Goal: Transaction & Acquisition: Subscribe to service/newsletter

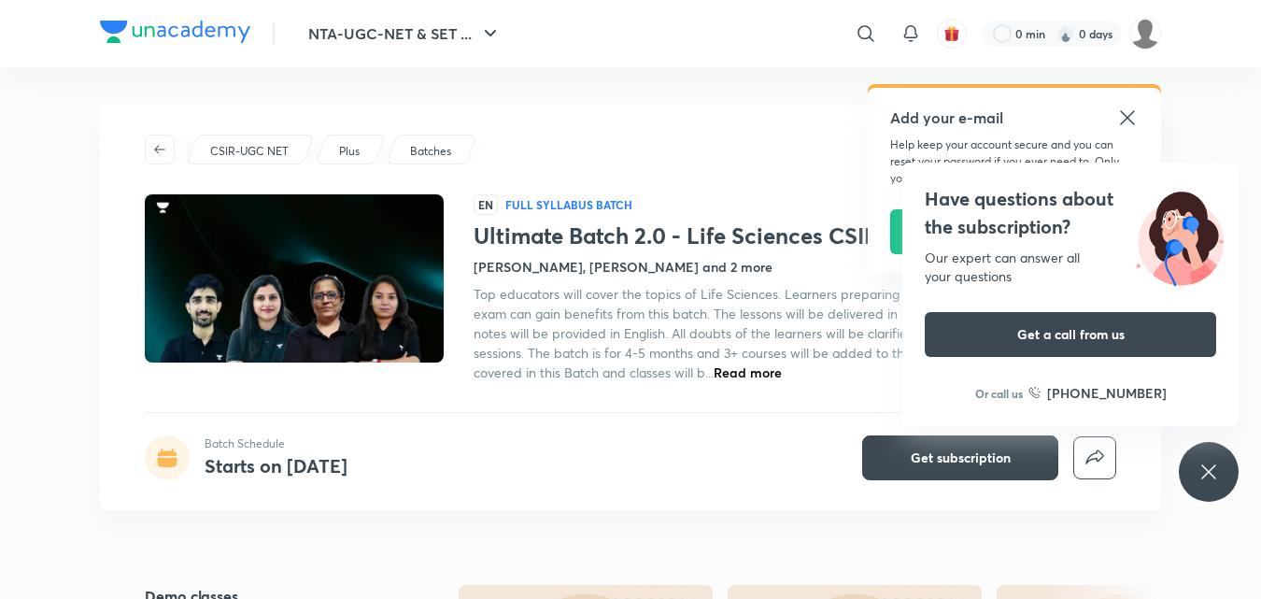
click at [774, 94] on div "Ultimate Batch 2.0 - Life Sciences CSIR Dec'25 Batch Schedule Starts on Aug 31 …" at bounding box center [630, 25] width 1061 height 185
click at [1131, 116] on icon at bounding box center [1127, 117] width 22 height 22
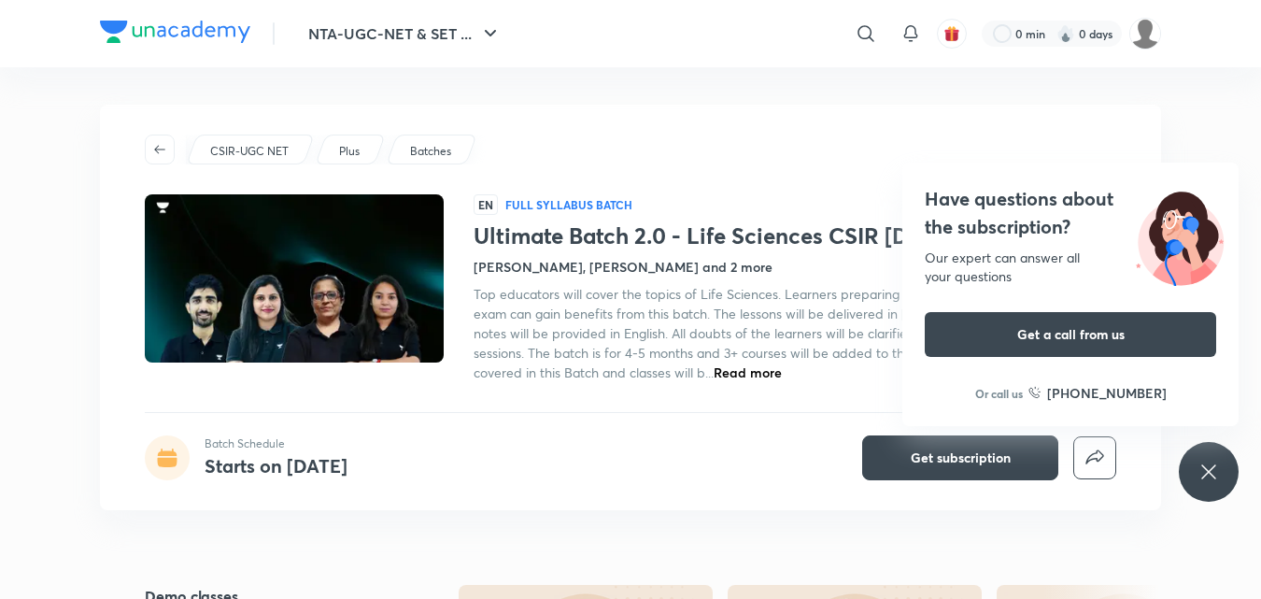
click at [1197, 460] on div "Have questions about the subscription? Our expert can answer all your questions…" at bounding box center [1209, 472] width 60 height 60
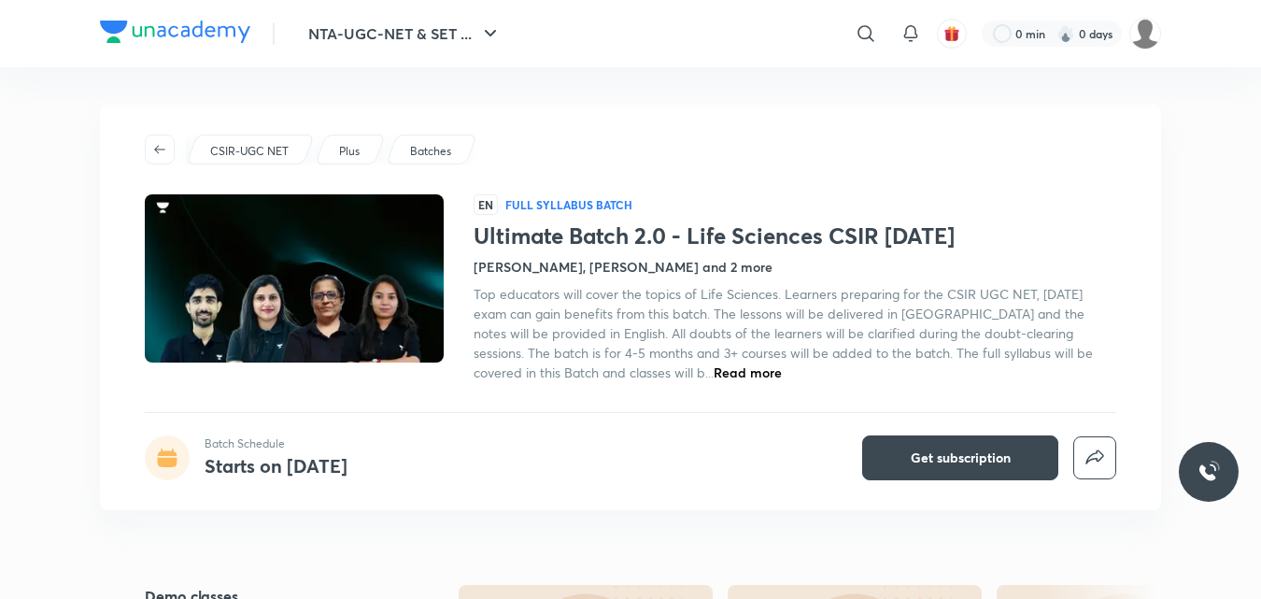
click at [624, 261] on h4 "[PERSON_NAME], [PERSON_NAME] and 2 more" at bounding box center [623, 267] width 299 height 20
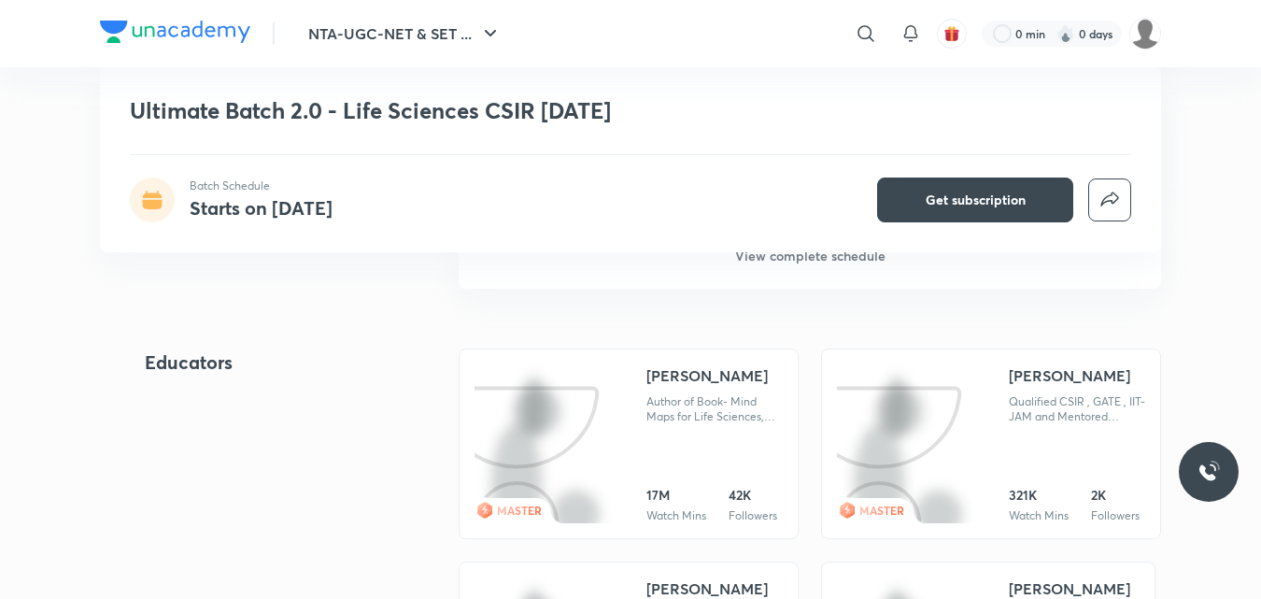
scroll to position [1717, 0]
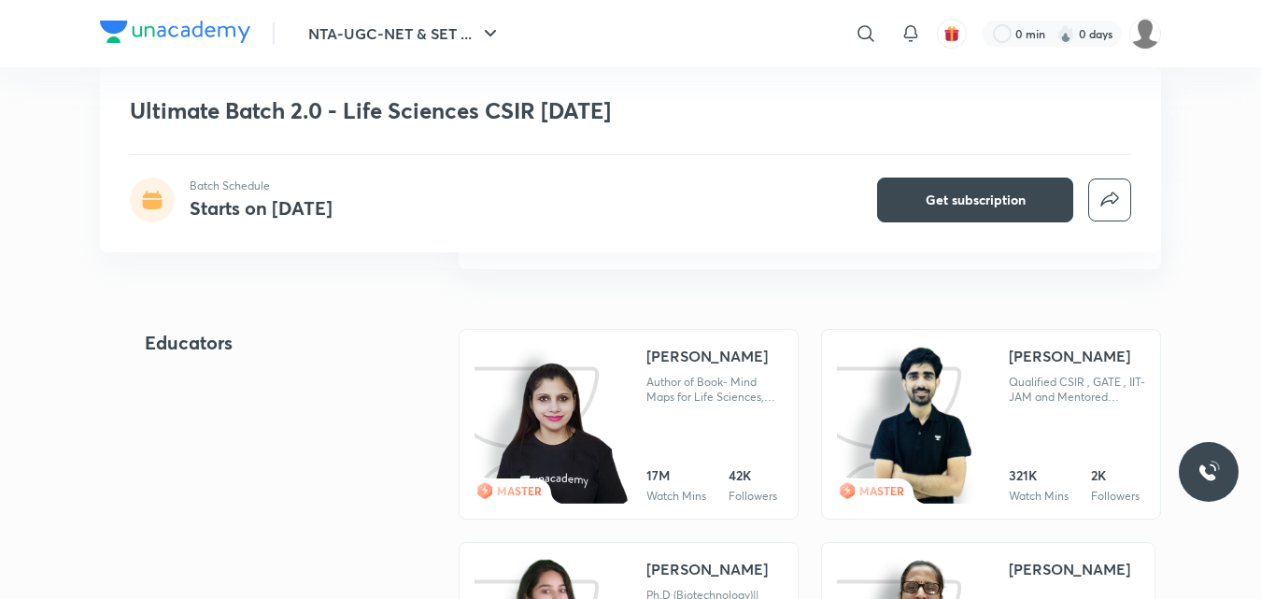
click at [661, 346] on div "[PERSON_NAME]" at bounding box center [706, 356] width 121 height 22
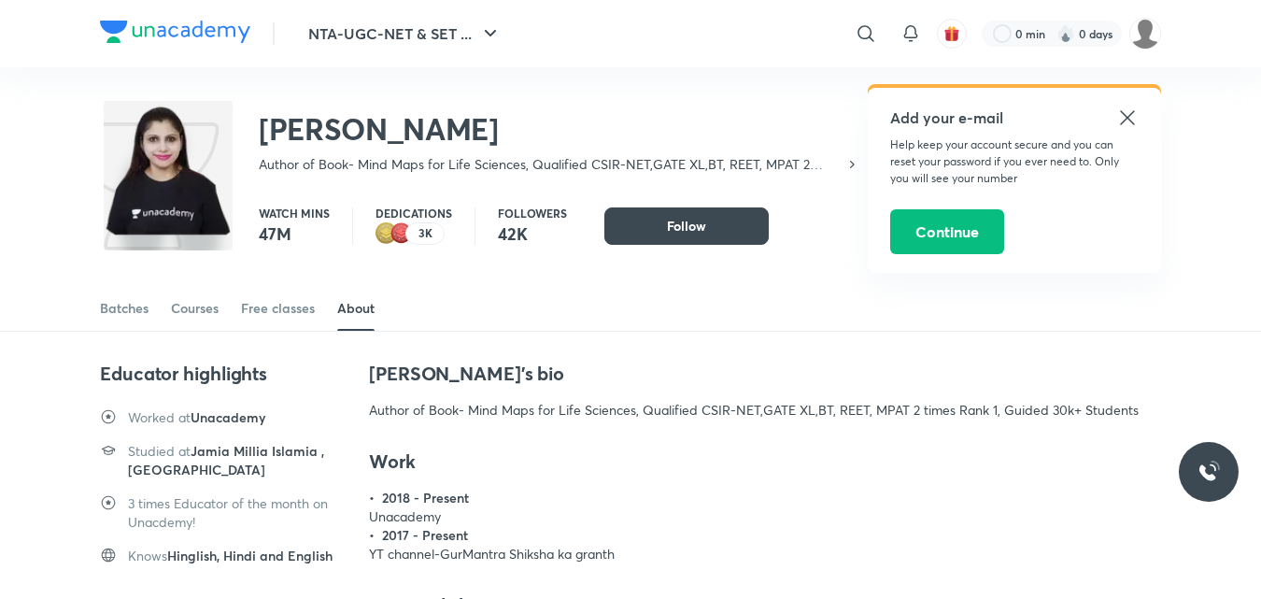
click at [1136, 112] on icon at bounding box center [1127, 117] width 22 height 22
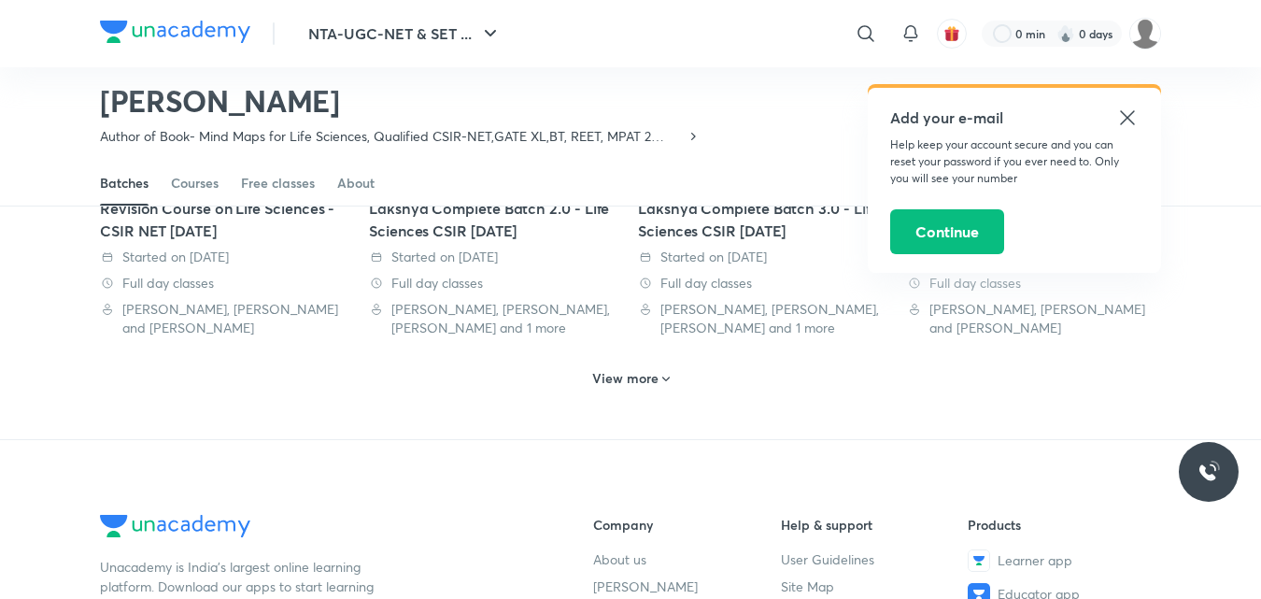
scroll to position [773, 0]
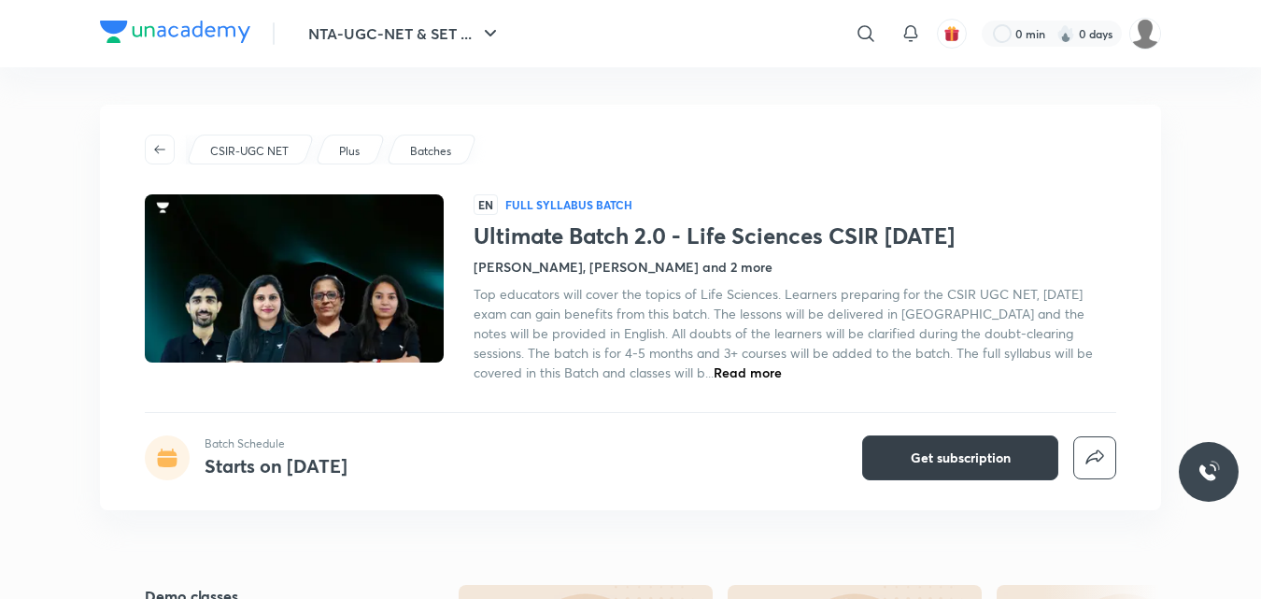
click at [959, 448] on span "Get subscription" at bounding box center [961, 457] width 100 height 19
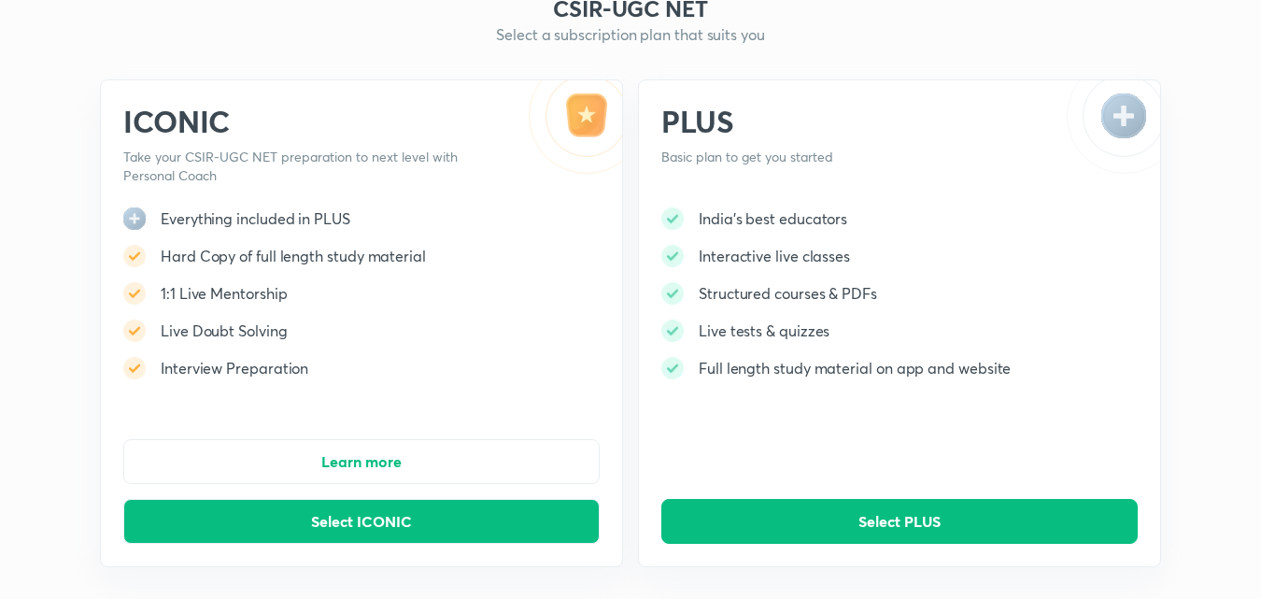
scroll to position [93, 0]
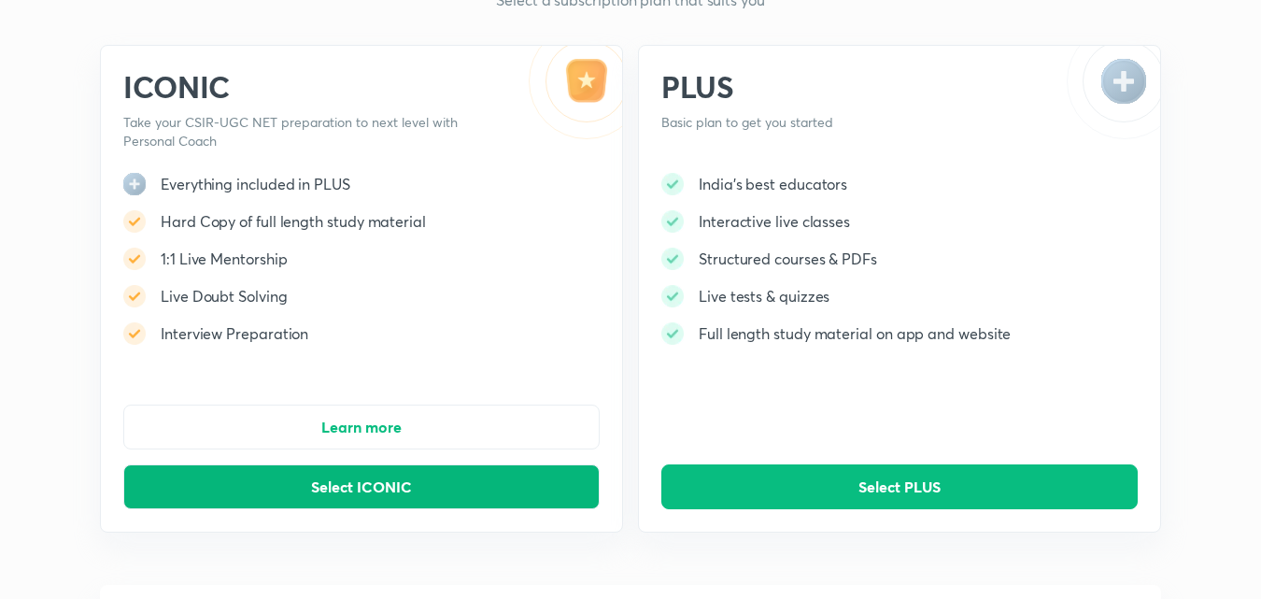
click at [423, 489] on button "Select ICONIC" at bounding box center [361, 486] width 476 height 45
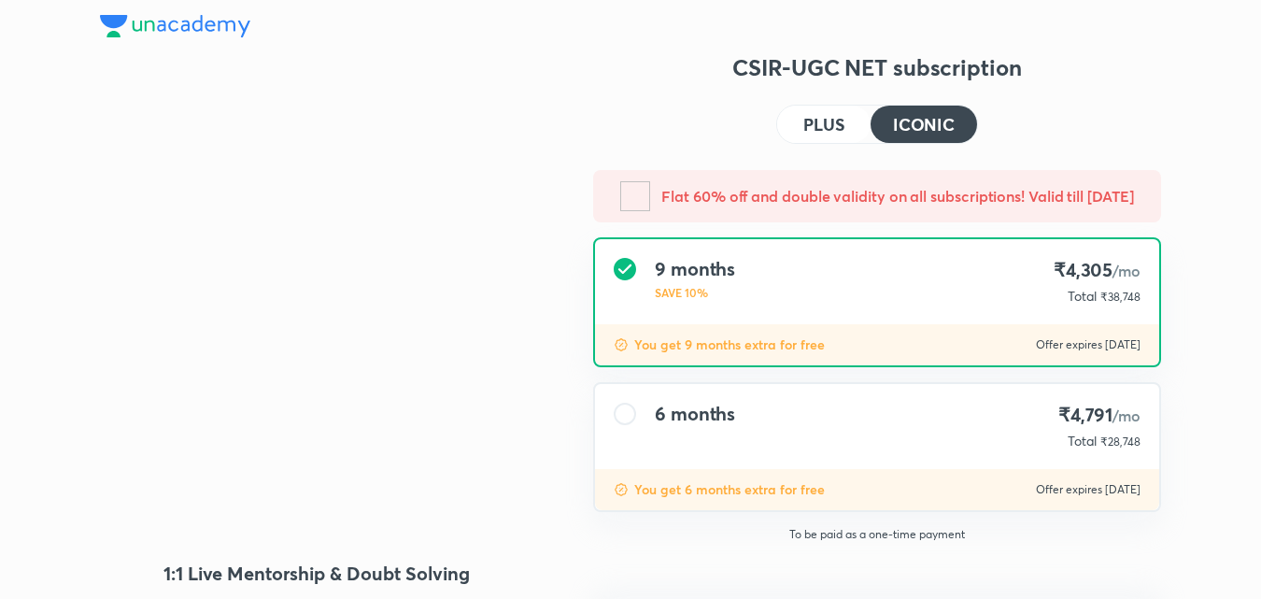
type input "UNLOCK"
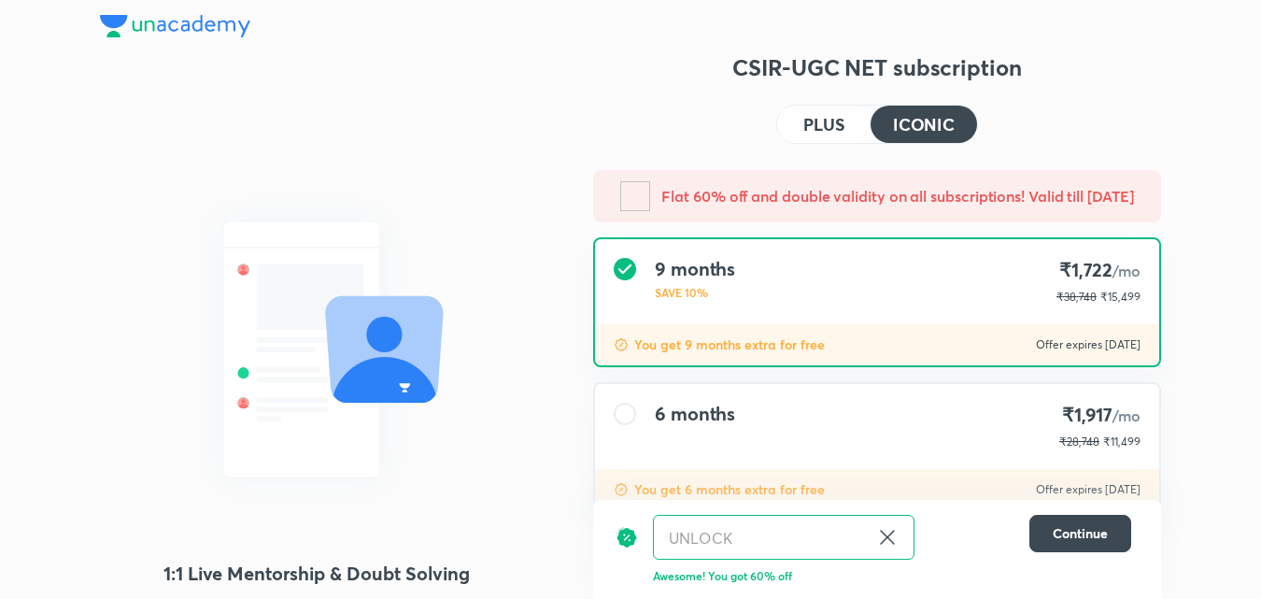
click at [780, 428] on div "6 months ₹1,917 /mo ₹28,748 ₹11,499" at bounding box center [877, 426] width 564 height 85
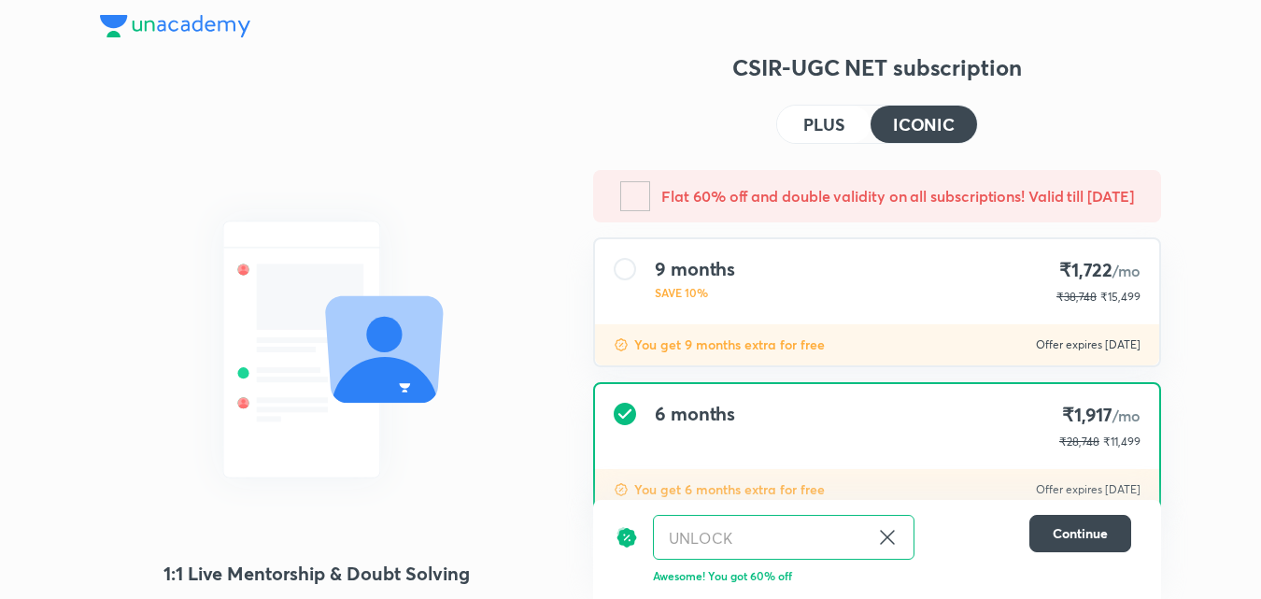
click at [822, 131] on h4 "PLUS" at bounding box center [823, 124] width 41 height 17
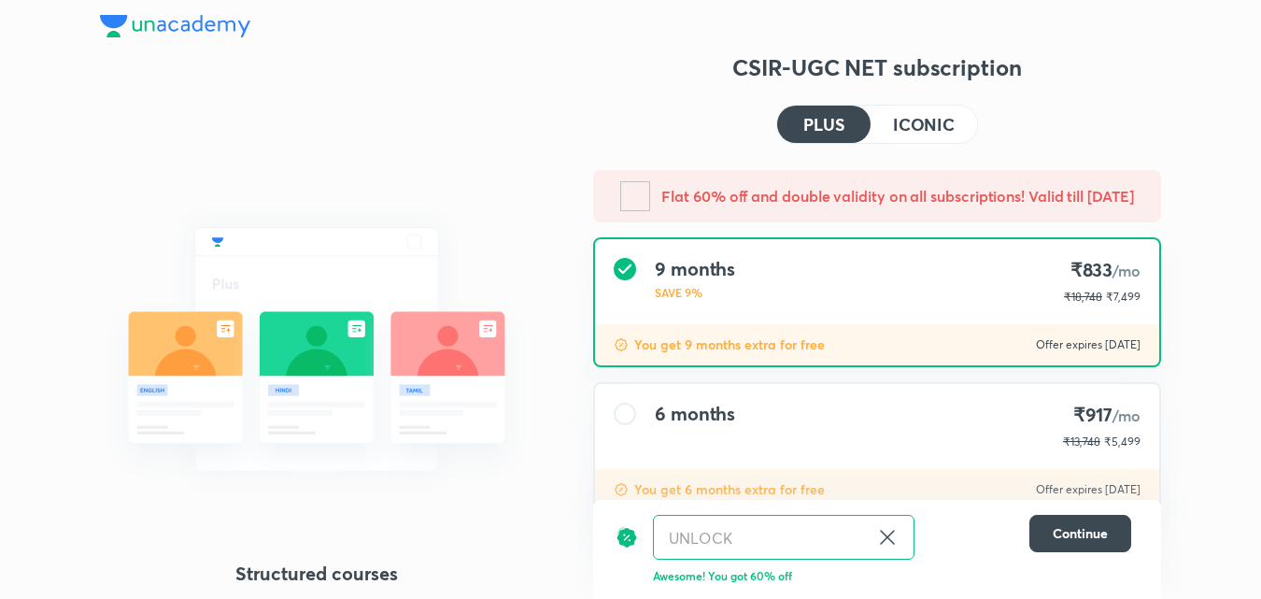
click at [785, 419] on div "6 months ₹917 /mo ₹13,748 ₹5,499" at bounding box center [877, 426] width 564 height 85
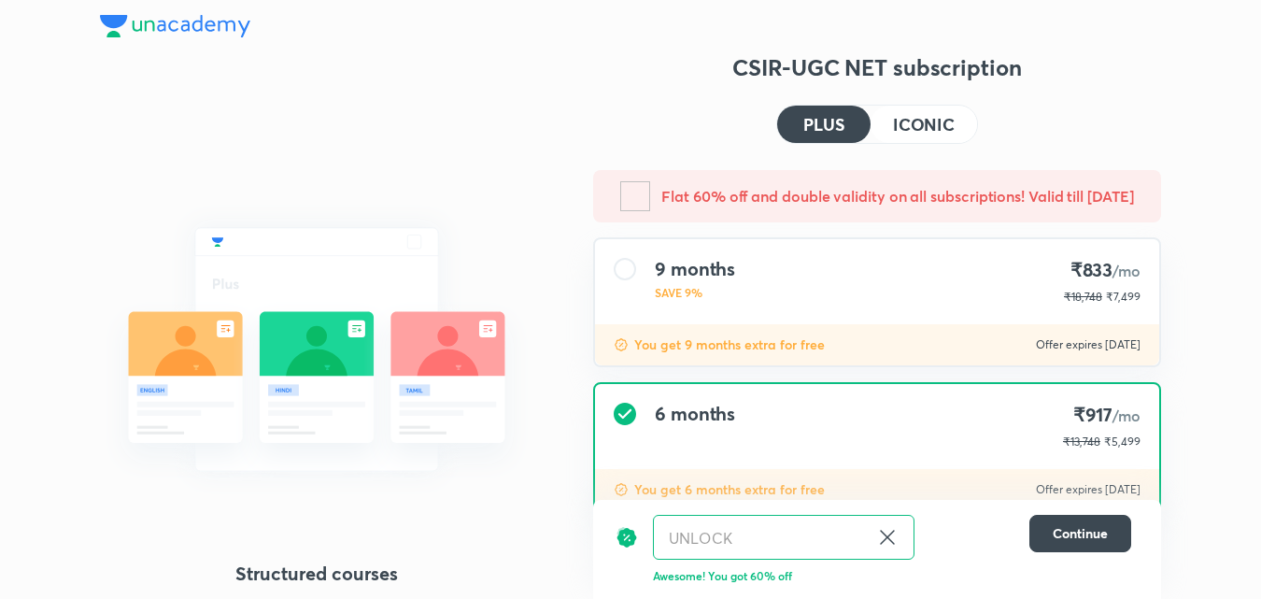
click at [907, 108] on button "ICONIC" at bounding box center [924, 124] width 106 height 37
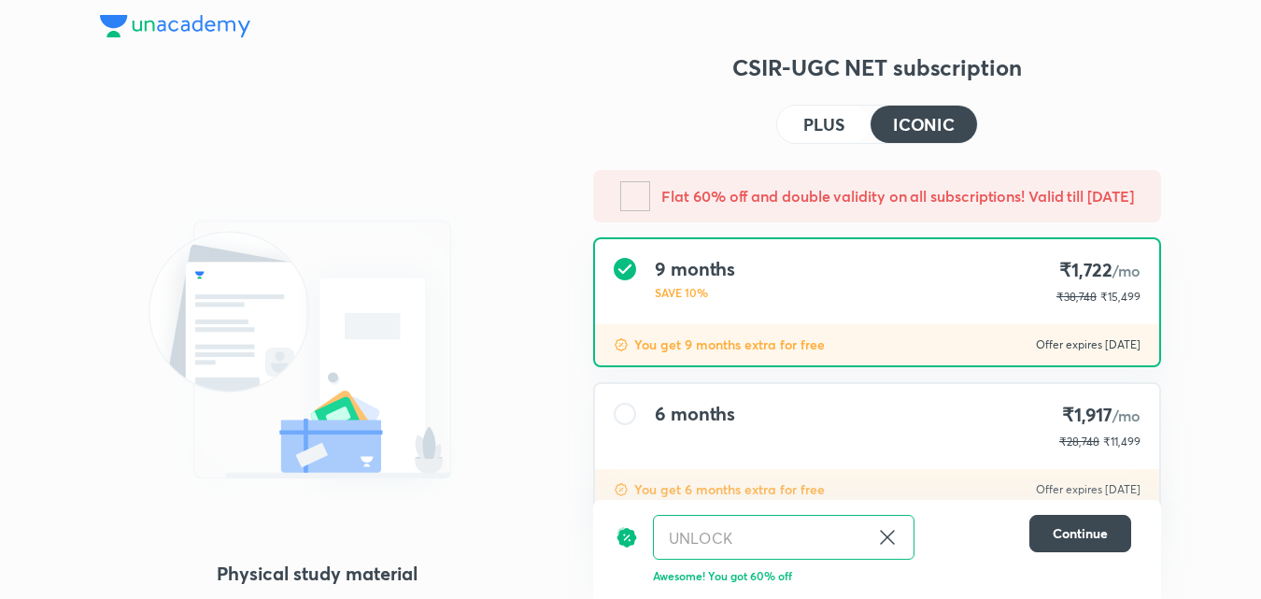
click at [748, 447] on div "6 months ₹1,917 /mo ₹28,748 ₹11,499" at bounding box center [877, 426] width 564 height 85
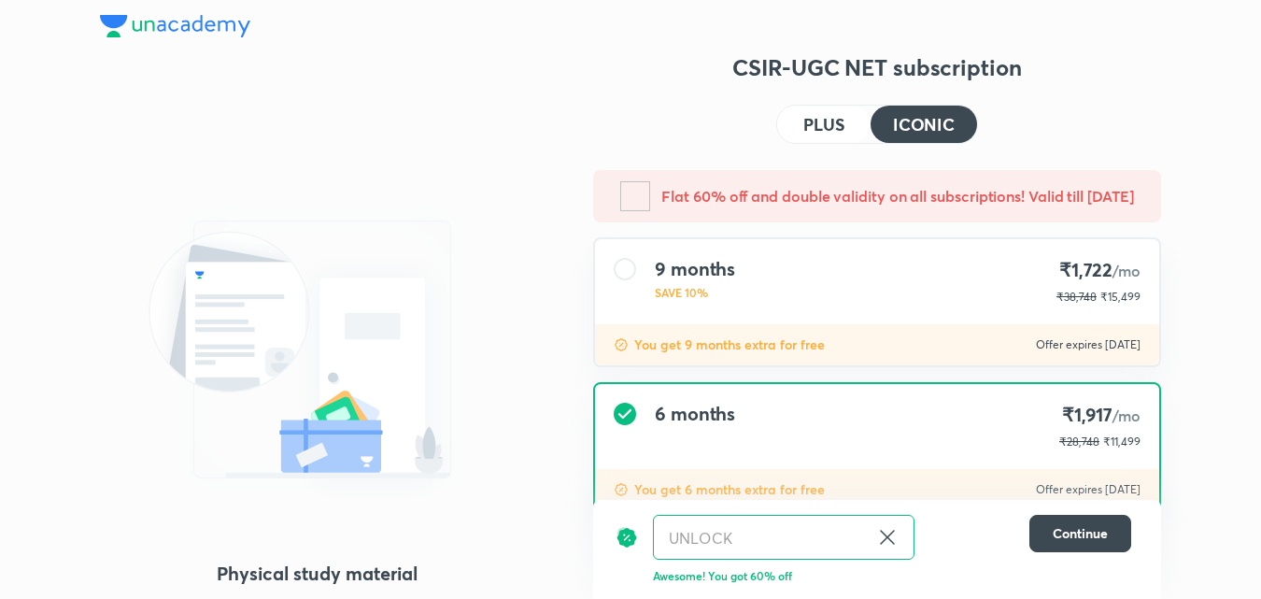
click at [828, 106] on button "PLUS" at bounding box center [823, 124] width 93 height 37
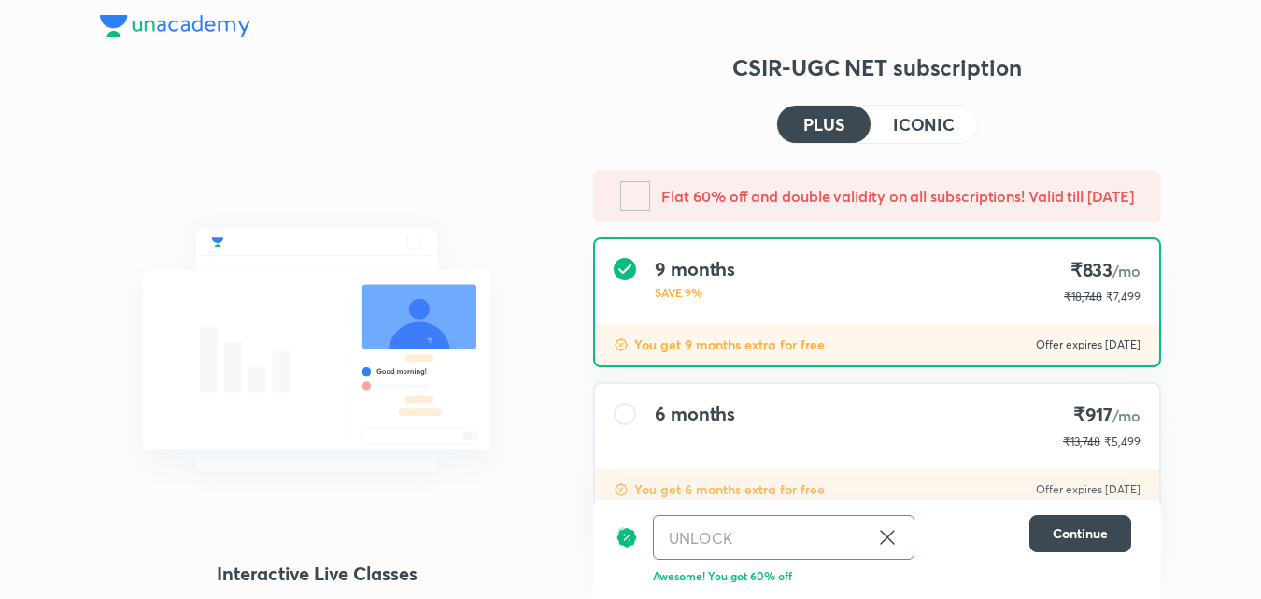
click at [731, 414] on h4 "6 months" at bounding box center [695, 414] width 80 height 22
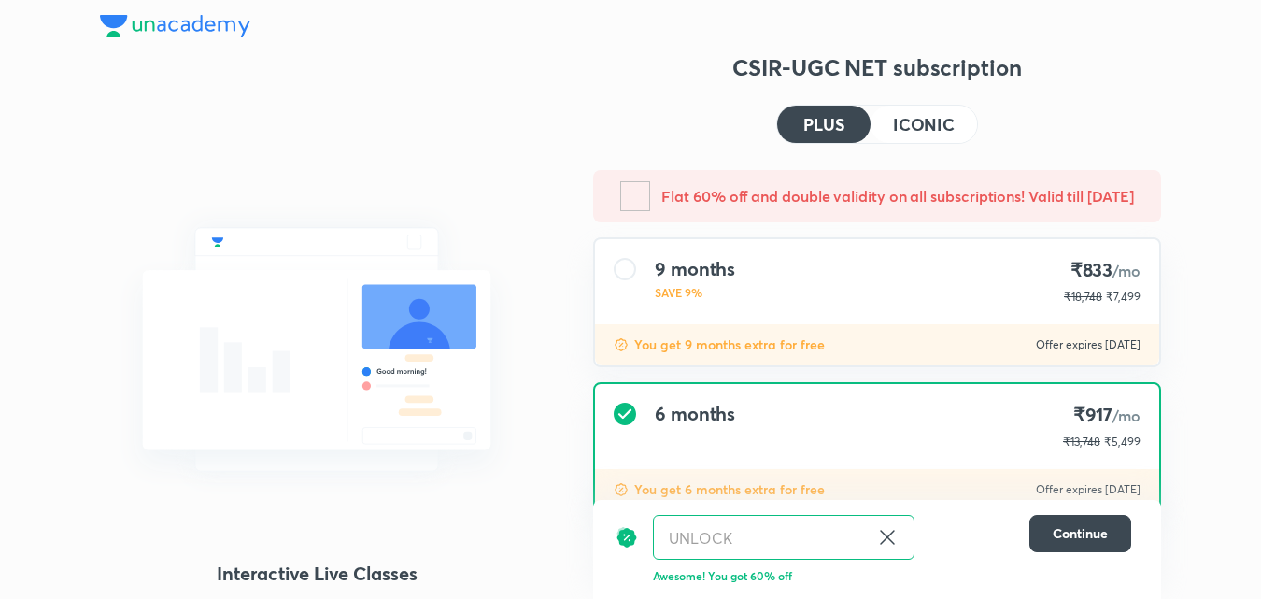
click at [727, 421] on h4 "6 months" at bounding box center [695, 414] width 80 height 22
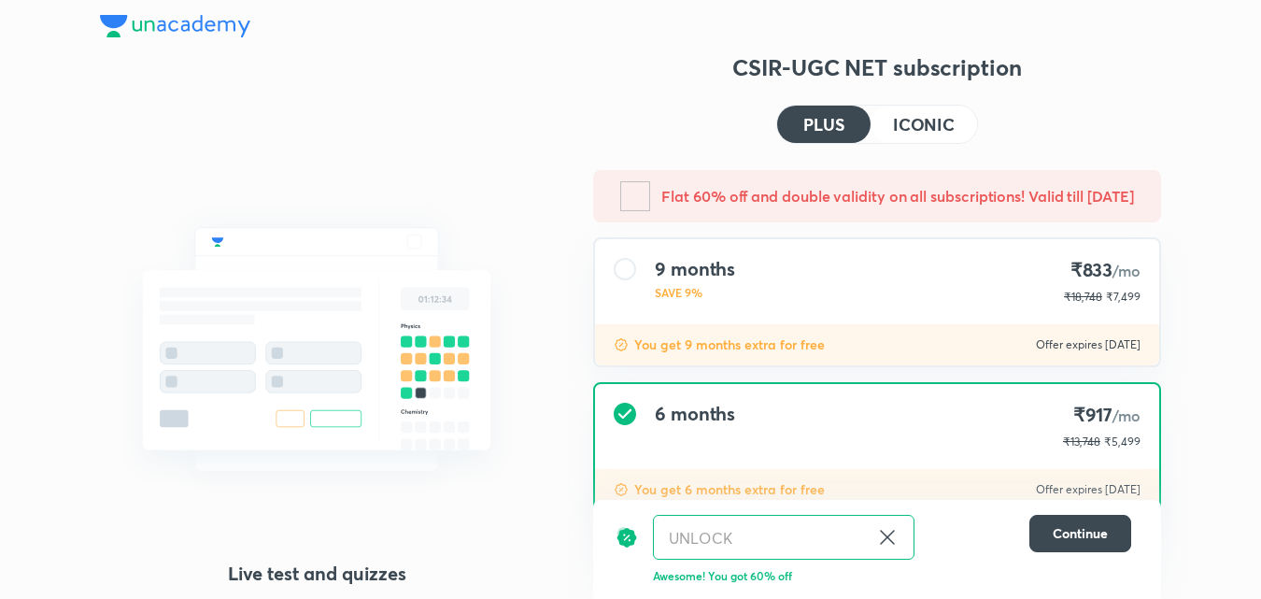
click at [826, 412] on div "6 months ₹917 /mo ₹13,748 ₹5,499" at bounding box center [877, 426] width 564 height 85
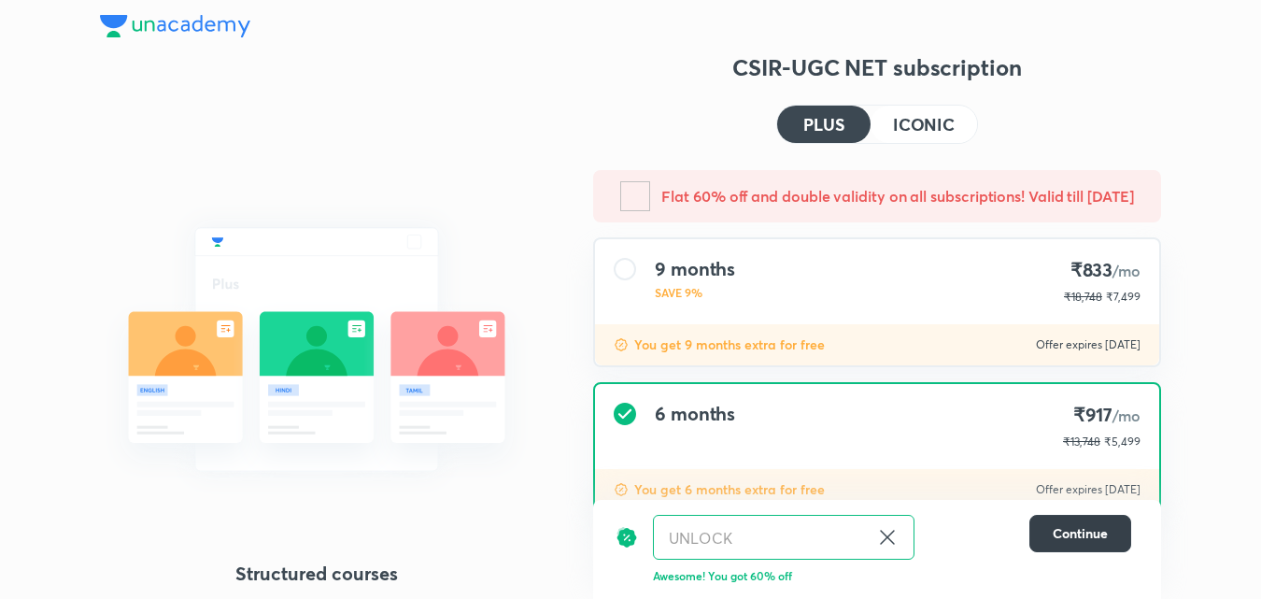
click at [1069, 536] on span "Continue" at bounding box center [1080, 533] width 55 height 19
